Goal: Task Accomplishment & Management: Manage account settings

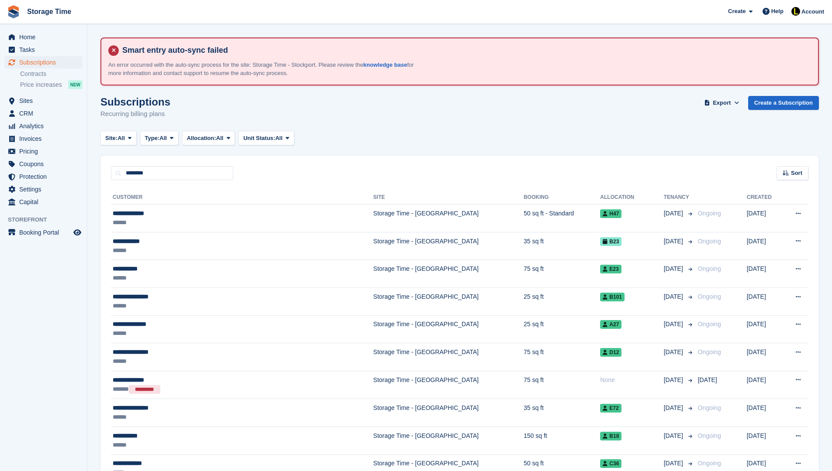
type input "********"
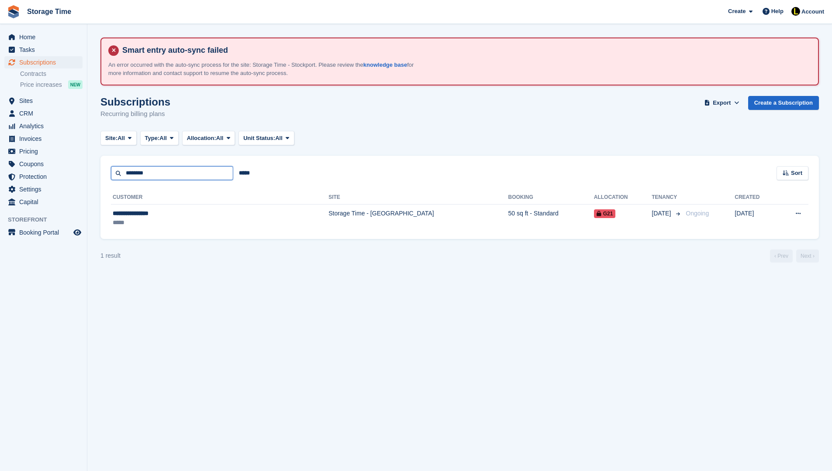
drag, startPoint x: 186, startPoint y: 177, endPoint x: 96, endPoint y: 175, distance: 89.1
click at [96, 176] on section "Smart entry auto-sync failed An error occurred with the auto-sync process for t…" at bounding box center [459, 235] width 744 height 471
type input "*"
type input "*********"
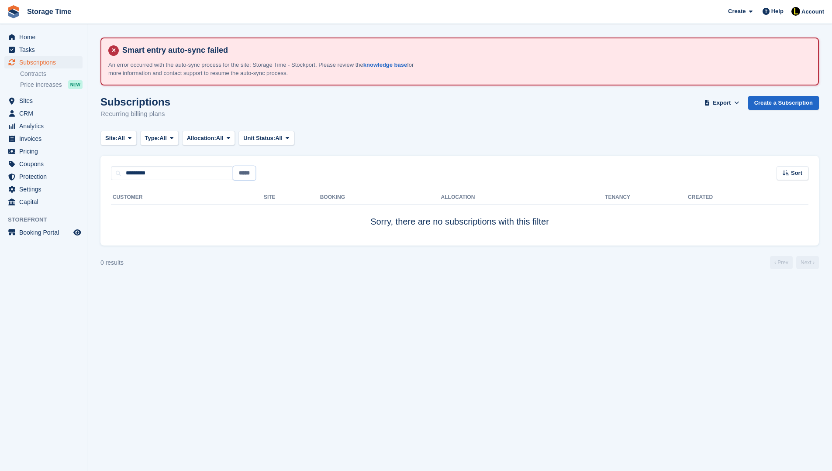
click at [249, 170] on input "*****" at bounding box center [244, 173] width 22 height 14
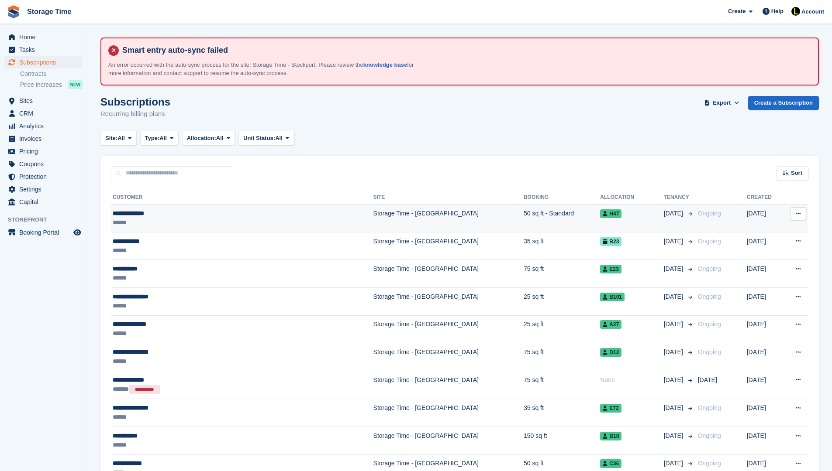
click at [148, 210] on div "**********" at bounding box center [204, 213] width 182 height 9
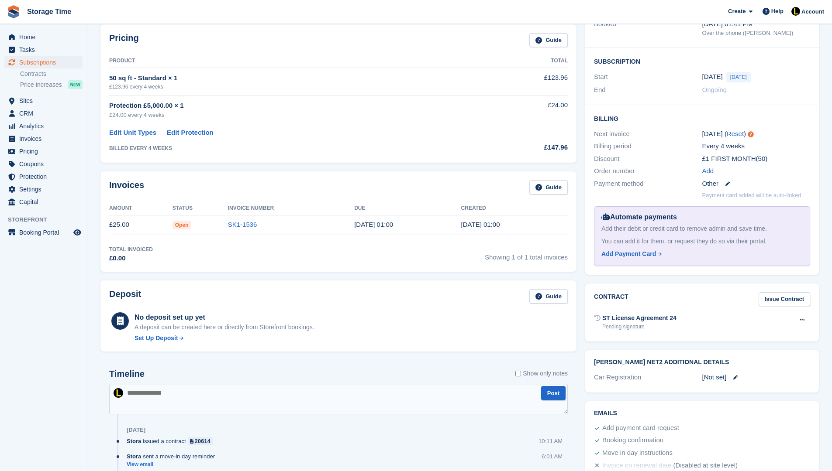
scroll to position [212, 0]
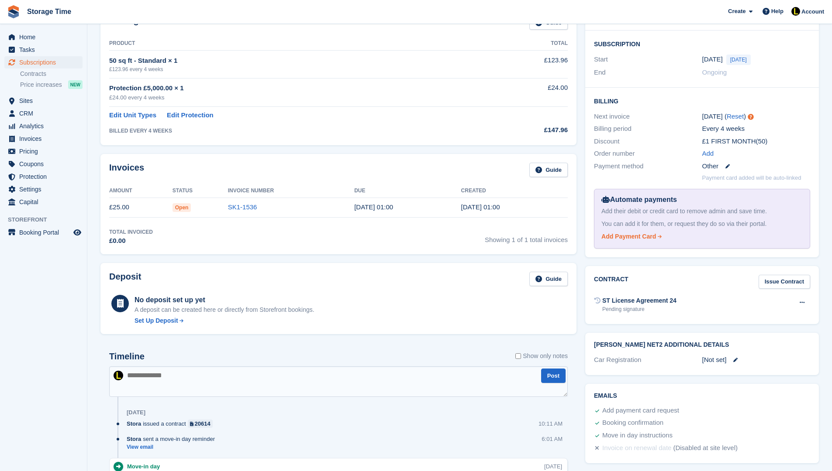
click at [650, 232] on div "Add Payment Card" at bounding box center [628, 236] width 55 height 9
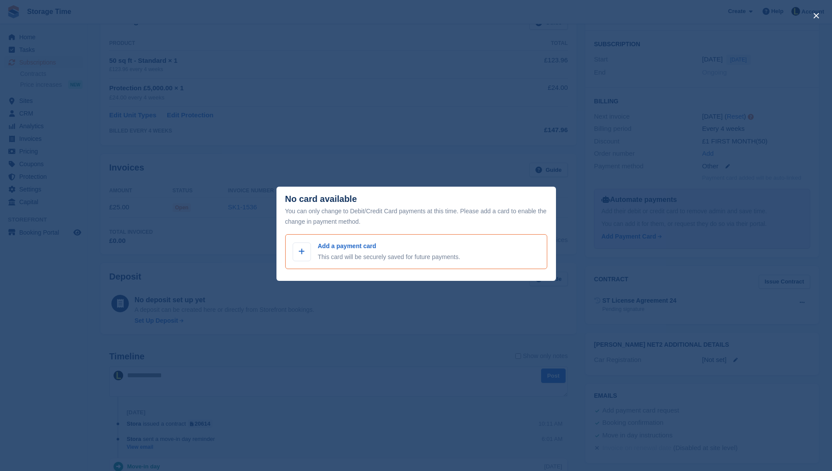
click at [395, 238] on div "Add a payment card This card will be securely saved for future payments." at bounding box center [416, 251] width 262 height 35
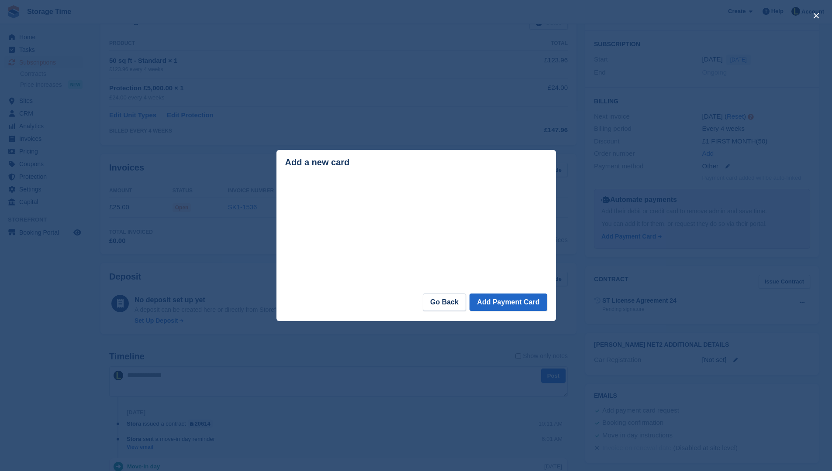
scroll to position [213, 0]
click at [495, 300] on button "Add Payment Card" at bounding box center [507, 302] width 77 height 17
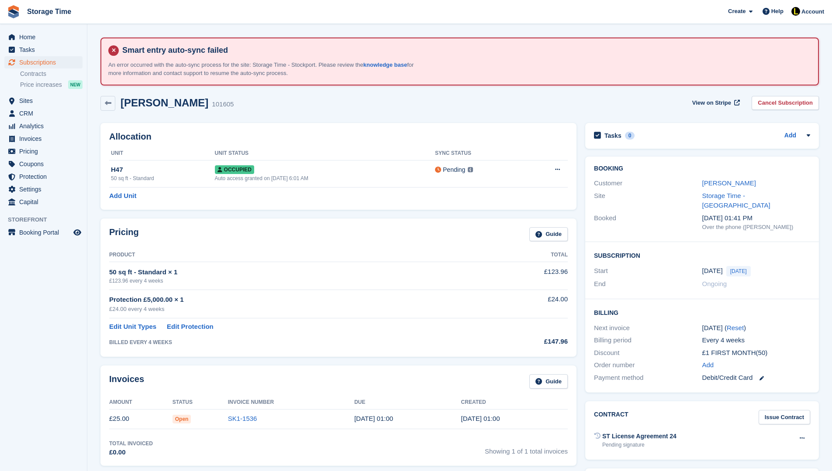
scroll to position [213, 0]
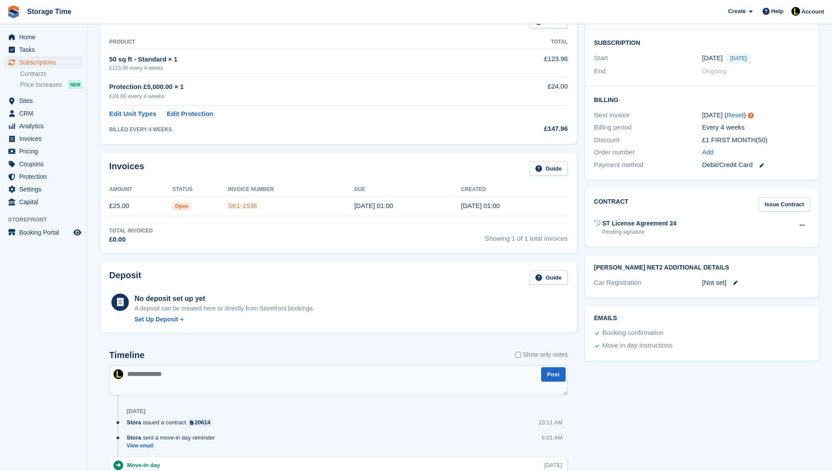
click at [241, 205] on link "SK1-1536" at bounding box center [242, 205] width 29 height 7
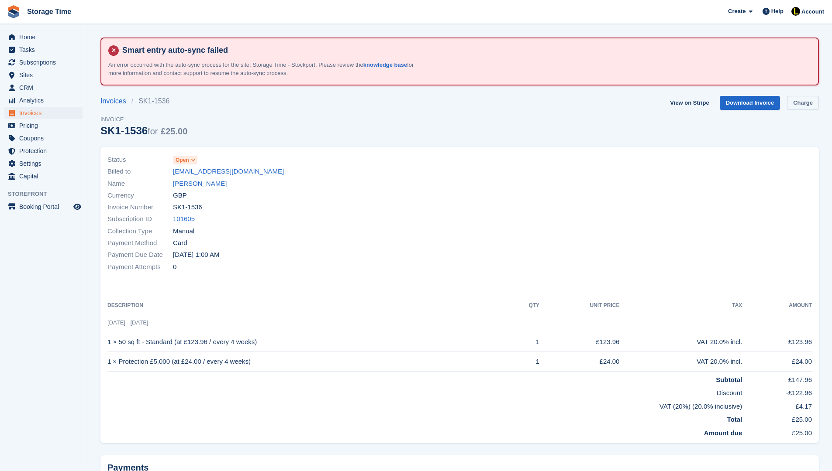
click at [802, 101] on link "Charge" at bounding box center [803, 103] width 32 height 14
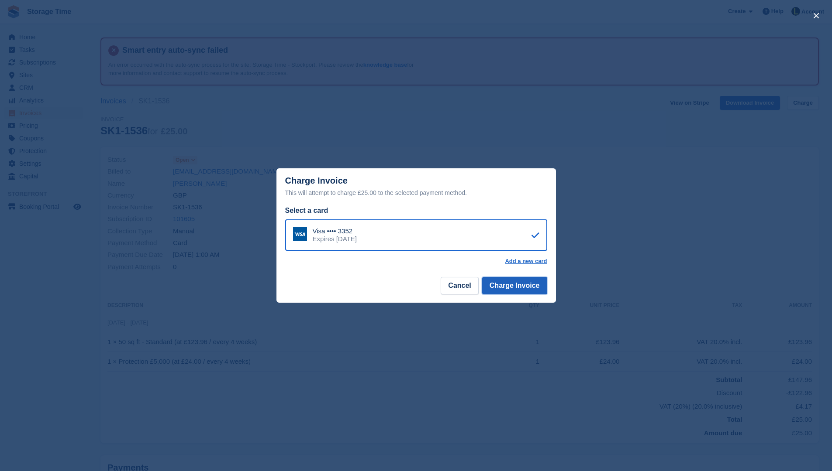
click at [509, 282] on button "Charge Invoice" at bounding box center [514, 285] width 65 height 17
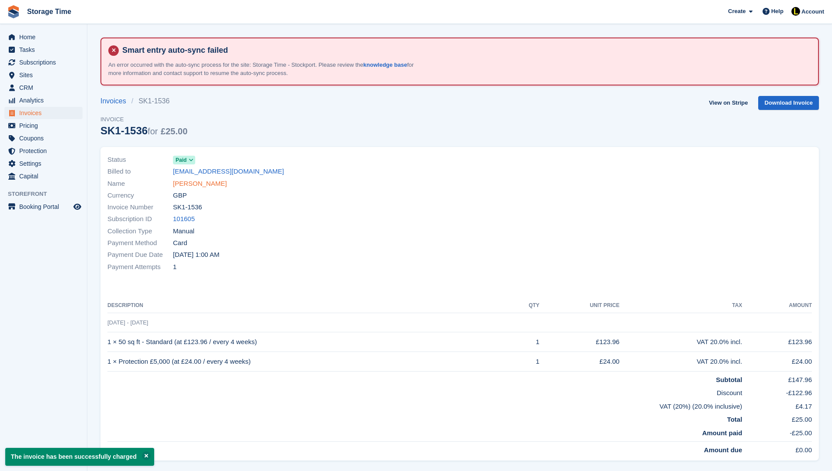
click at [188, 182] on link "Lucinda Taaffe" at bounding box center [200, 184] width 54 height 10
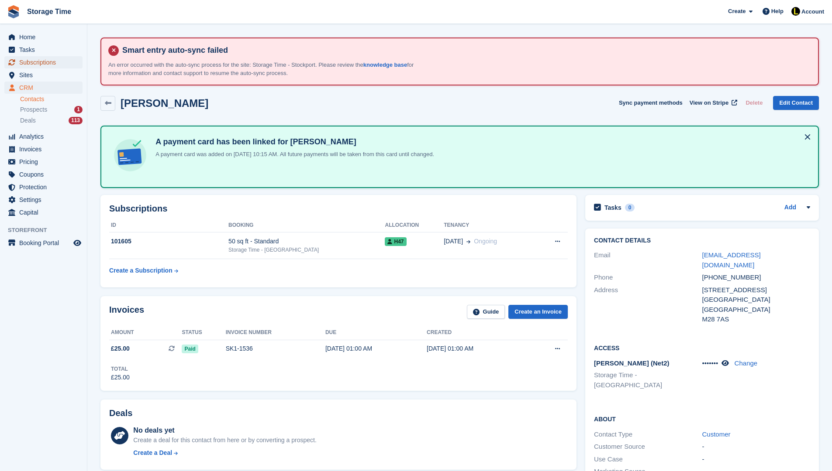
click at [27, 63] on span "Subscriptions" at bounding box center [45, 62] width 52 height 12
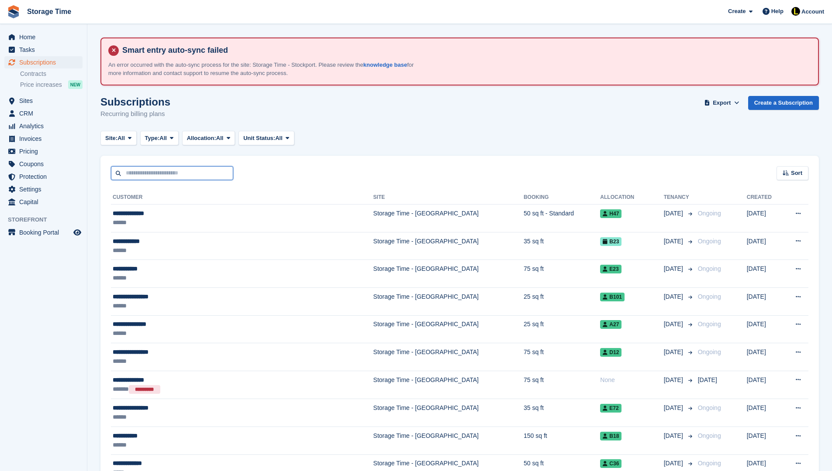
click at [207, 172] on input "text" at bounding box center [172, 173] width 122 height 14
type input "*****"
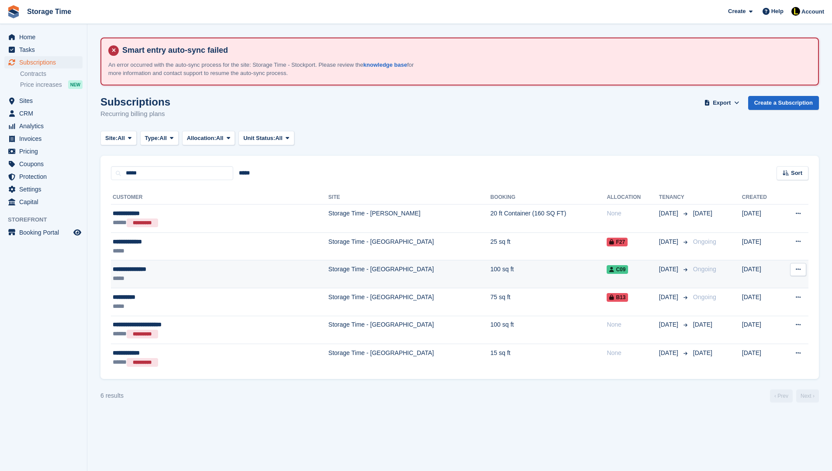
click at [199, 272] on div "**********" at bounding box center [183, 269] width 140 height 9
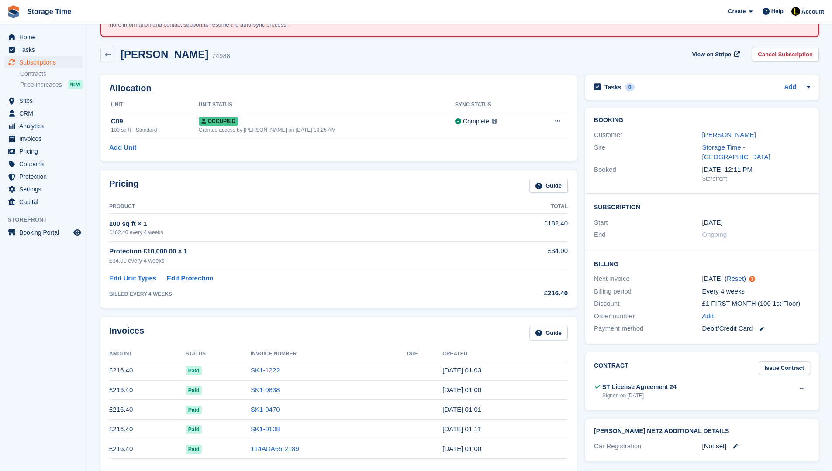
scroll to position [52, 0]
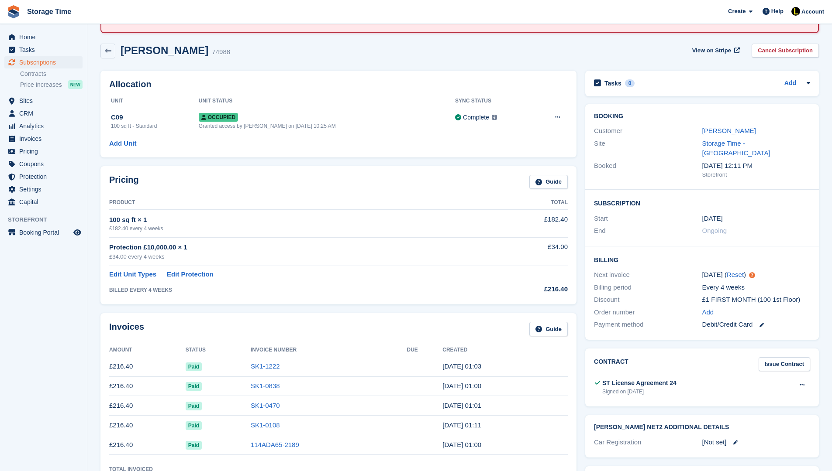
drag, startPoint x: 702, startPoint y: 266, endPoint x: 721, endPoint y: 267, distance: 19.7
click at [721, 270] on div "20 Aug ( Reset )" at bounding box center [756, 275] width 108 height 10
click at [688, 256] on div "Billing Next invoice 20 Aug ( Reset ) Billing period Every 4 weeks Discount £1 …" at bounding box center [702, 293] width 234 height 93
drag, startPoint x: 688, startPoint y: 256, endPoint x: 769, endPoint y: 269, distance: 81.4
click at [769, 269] on div "Billing Next invoice 20 Aug ( Reset ) Billing period Every 4 weeks Discount £1 …" at bounding box center [702, 293] width 234 height 93
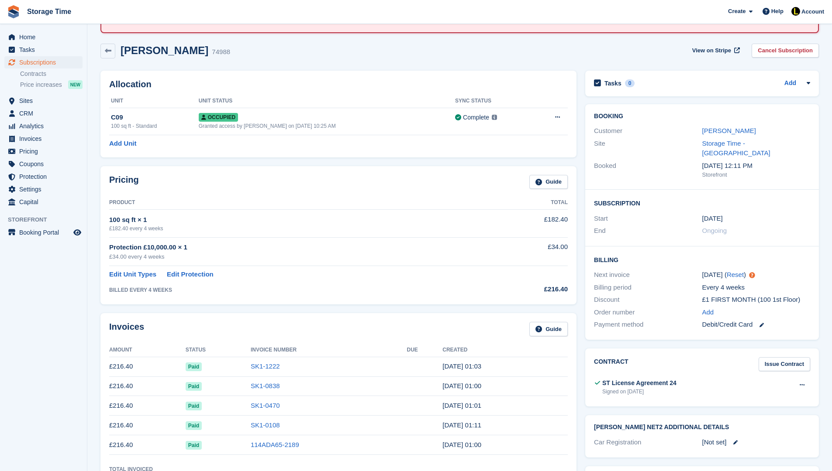
click at [781, 282] on div "Billing period Every 4 weeks" at bounding box center [702, 288] width 216 height 13
drag, startPoint x: 781, startPoint y: 271, endPoint x: 678, endPoint y: 259, distance: 103.3
click at [678, 259] on div "Billing Next invoice 20 Aug ( Reset ) Billing period Every 4 weeks Discount £1 …" at bounding box center [702, 293] width 234 height 93
click at [678, 269] on div "Next invoice 20 Aug ( Reset )" at bounding box center [702, 275] width 216 height 13
drag, startPoint x: 678, startPoint y: 259, endPoint x: 776, endPoint y: 268, distance: 98.6
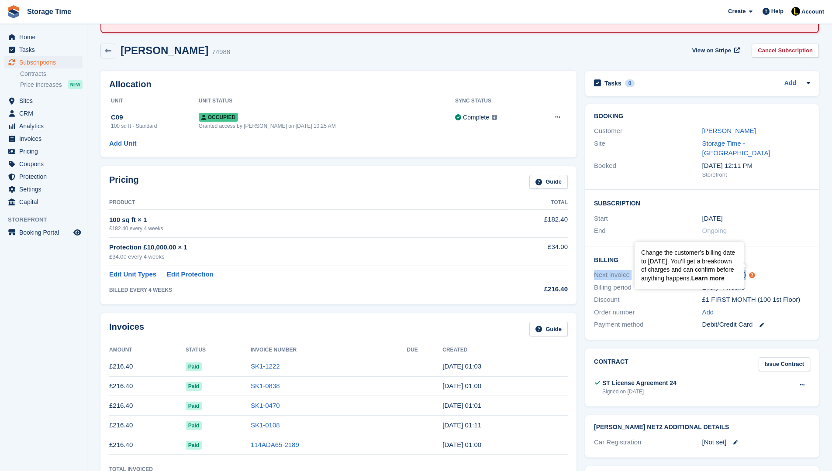
click at [776, 269] on div "Next invoice 20 Aug ( Reset )" at bounding box center [702, 275] width 216 height 13
click at [776, 270] on div "20 Aug ( Reset )" at bounding box center [756, 275] width 108 height 10
drag, startPoint x: 776, startPoint y: 268, endPoint x: 585, endPoint y: 260, distance: 191.4
click at [585, 260] on div "Billing Next invoice 20 Aug ( Reset ) Billing period Every 4 weeks Discount £1 …" at bounding box center [702, 293] width 234 height 93
click at [298, 297] on div "Pricing Guide Product Total 100 sq ft × 1 £182.40 every 4 weeks £182.40 Protect…" at bounding box center [338, 235] width 476 height 138
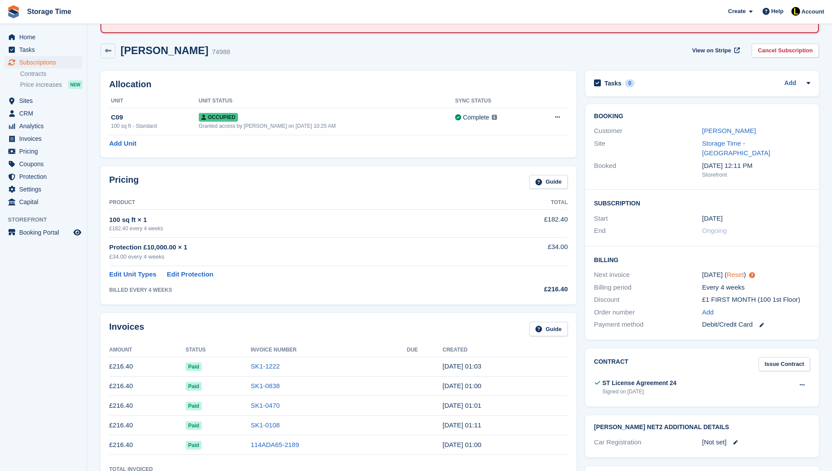
click at [738, 271] on link "Reset" at bounding box center [734, 274] width 17 height 7
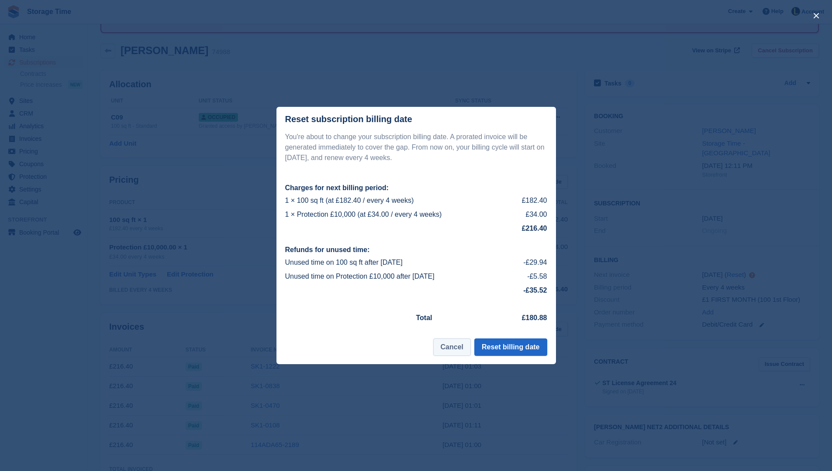
click at [448, 347] on button "Cancel" at bounding box center [452, 347] width 38 height 17
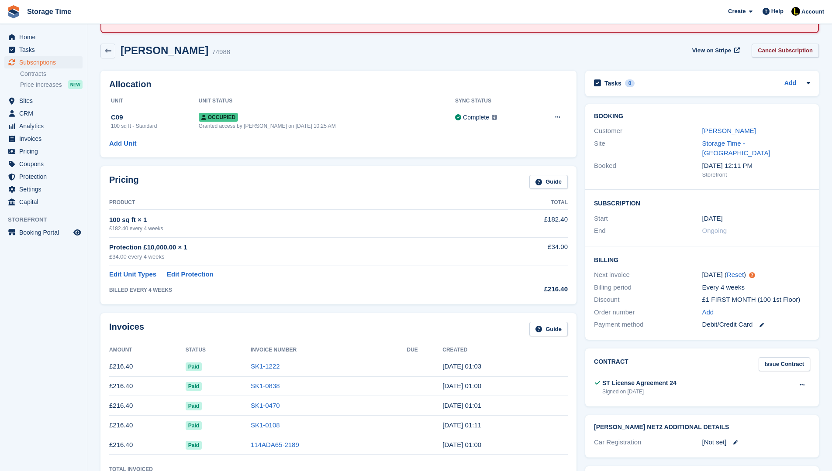
click at [776, 51] on link "Cancel Subscription" at bounding box center [784, 51] width 67 height 14
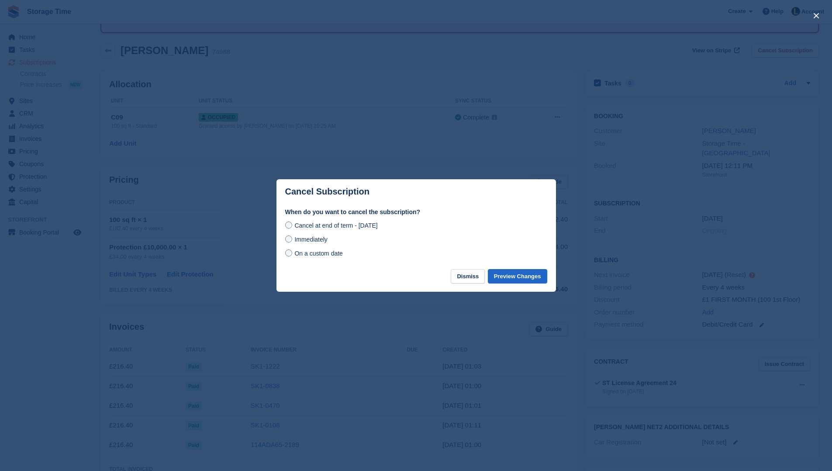
click at [319, 251] on span "On a custom date" at bounding box center [318, 253] width 48 height 7
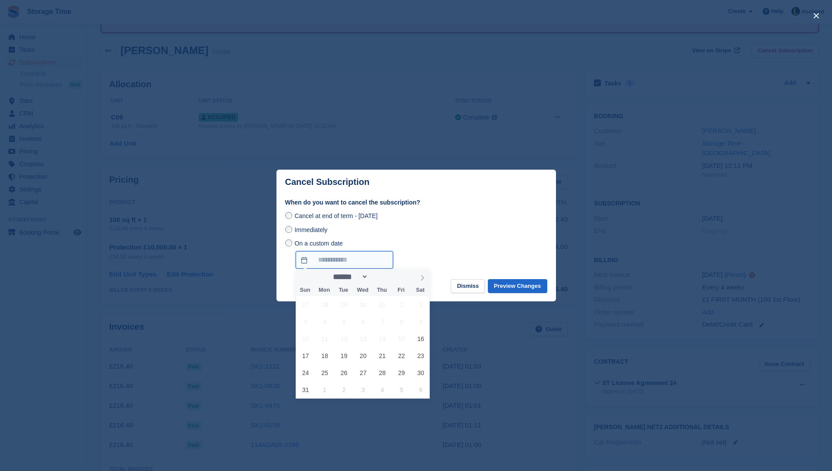
click at [335, 255] on input "On a custom date" at bounding box center [344, 259] width 97 height 17
click at [423, 371] on span "30" at bounding box center [420, 373] width 17 height 17
type input "**********"
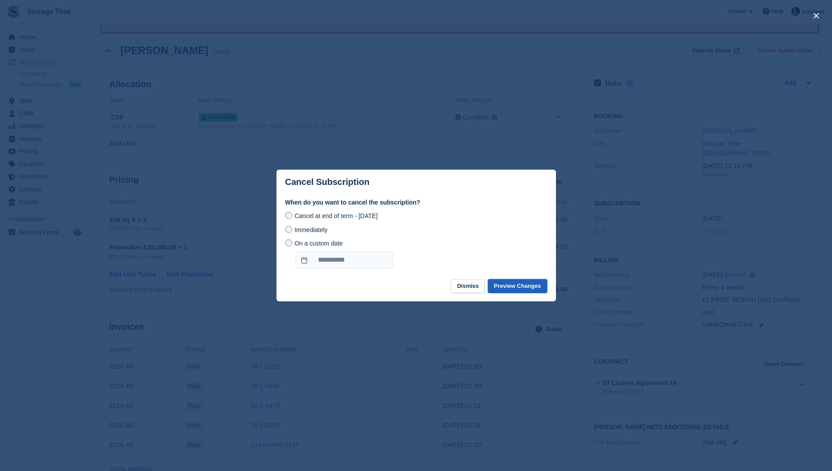
click at [511, 282] on button "Preview Changes" at bounding box center [517, 286] width 59 height 14
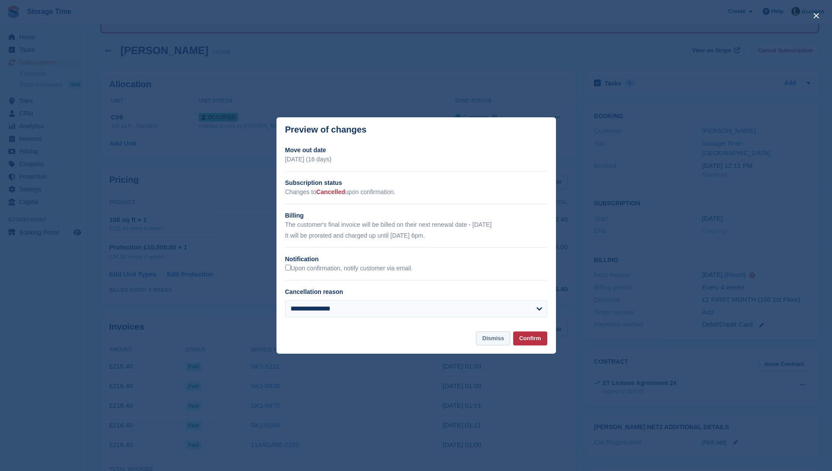
click at [487, 341] on button "Dismiss" at bounding box center [493, 339] width 34 height 14
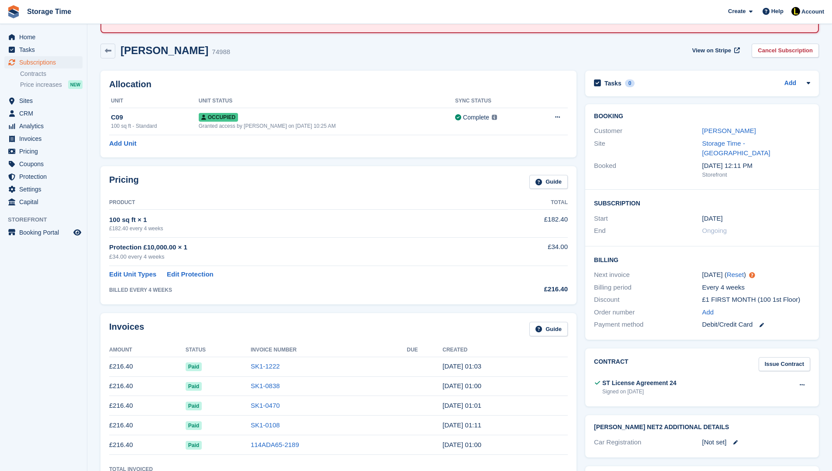
click at [796, 58] on div "View on Stripe Cancel Subscription" at bounding box center [753, 53] width 130 height 18
click at [783, 49] on link "Cancel Subscription" at bounding box center [784, 51] width 67 height 14
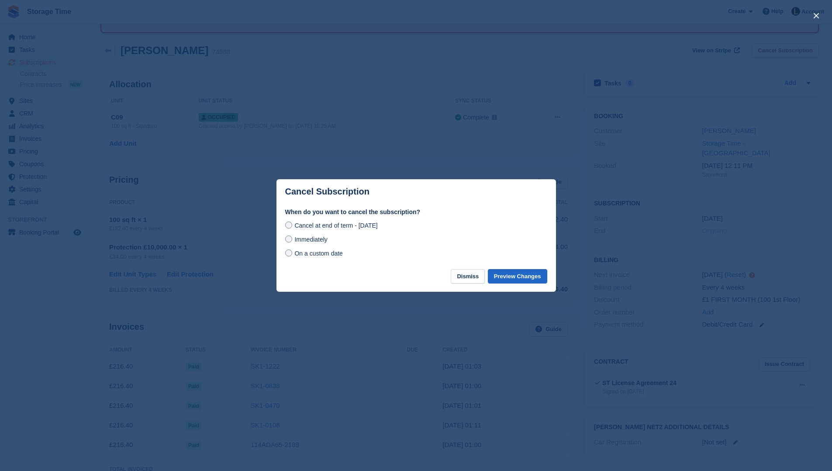
click at [330, 253] on span "On a custom date" at bounding box center [318, 253] width 48 height 7
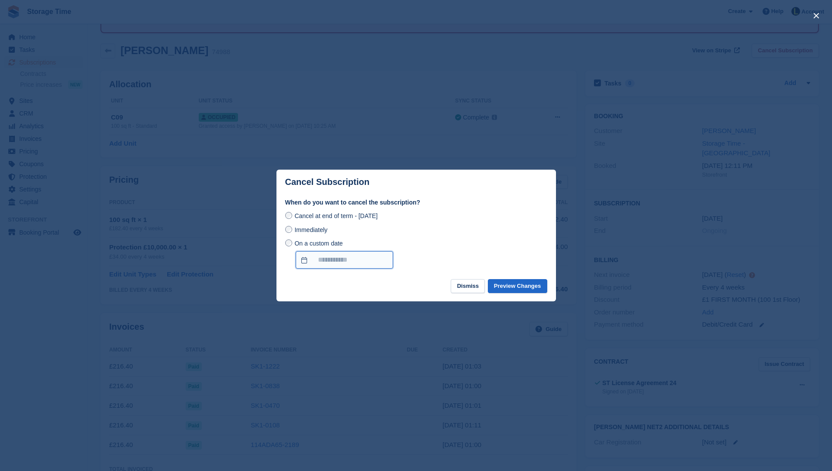
click at [347, 257] on input "On a custom date" at bounding box center [344, 259] width 97 height 17
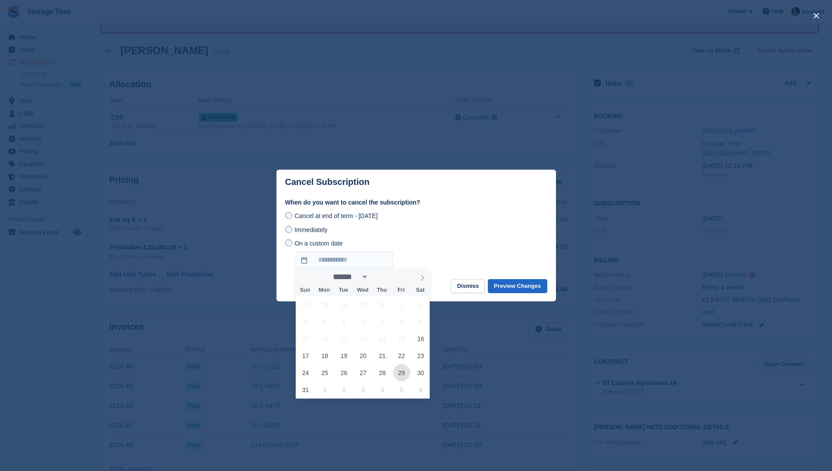
click at [401, 370] on span "29" at bounding box center [401, 373] width 17 height 17
type input "**********"
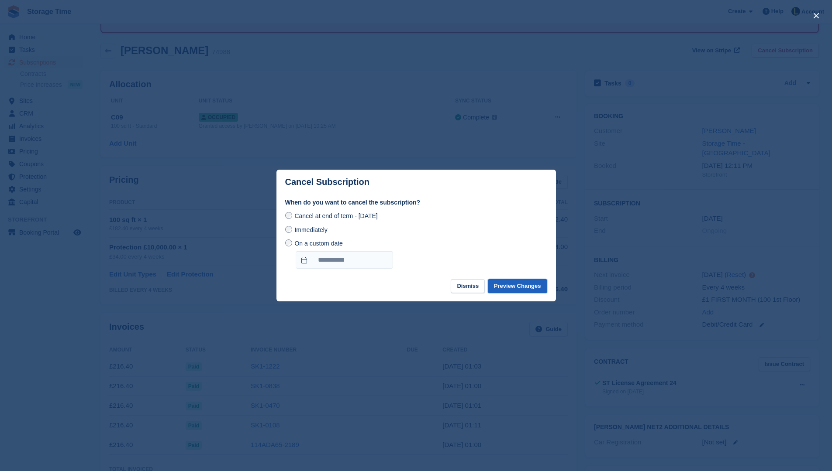
click at [501, 285] on button "Preview Changes" at bounding box center [517, 286] width 59 height 14
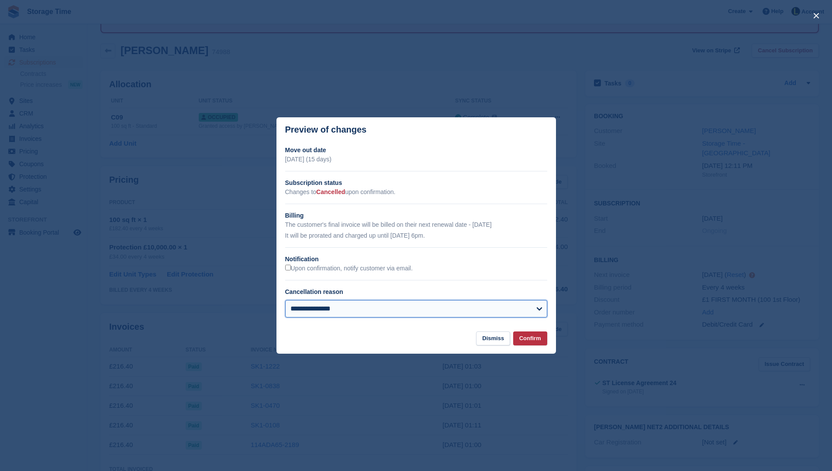
click at [455, 309] on select "**********" at bounding box center [416, 308] width 262 height 17
select select "**********"
click at [285, 300] on select "**********" at bounding box center [416, 308] width 262 height 17
click at [532, 337] on button "Confirm" at bounding box center [530, 339] width 34 height 14
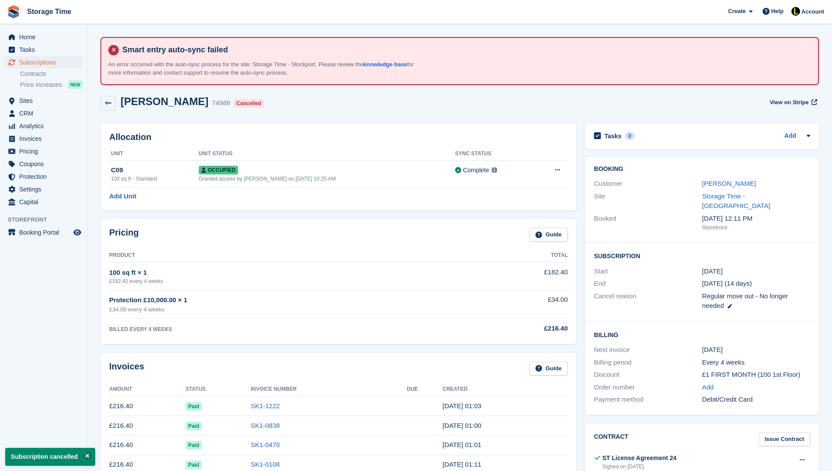
scroll to position [0, 0]
click at [741, 182] on link "[PERSON_NAME]" at bounding box center [729, 183] width 54 height 7
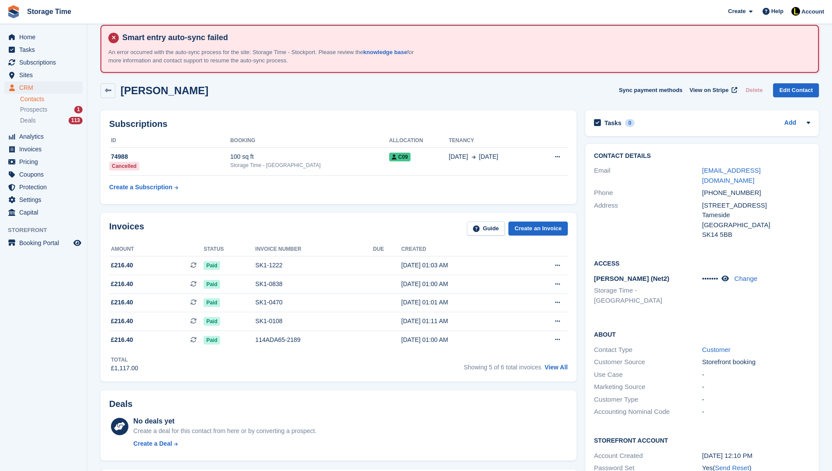
scroll to position [17, 0]
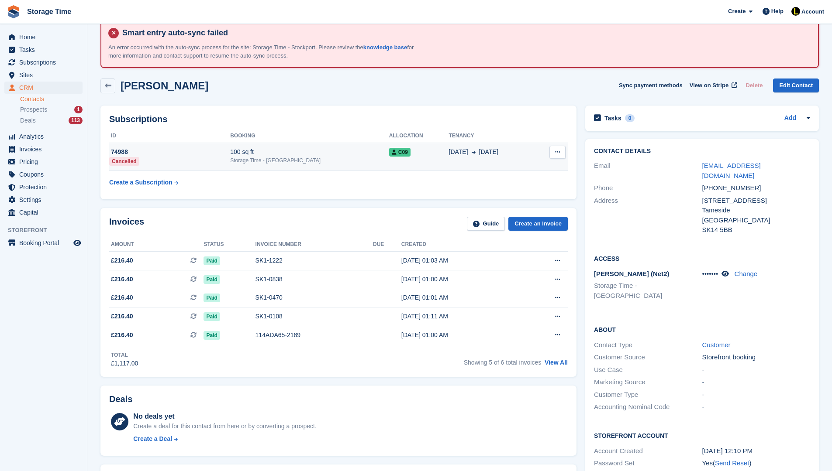
click at [256, 158] on div "Storage Time - [GEOGRAPHIC_DATA]" at bounding box center [309, 161] width 159 height 8
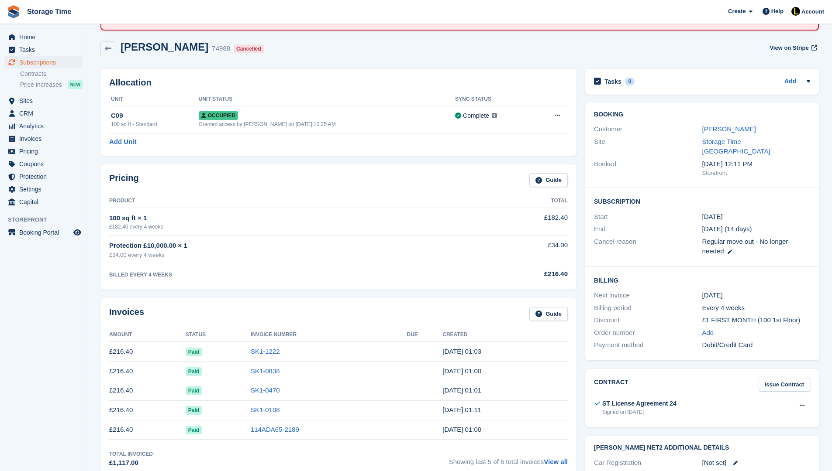
scroll to position [70, 0]
